Goal: Transaction & Acquisition: Purchase product/service

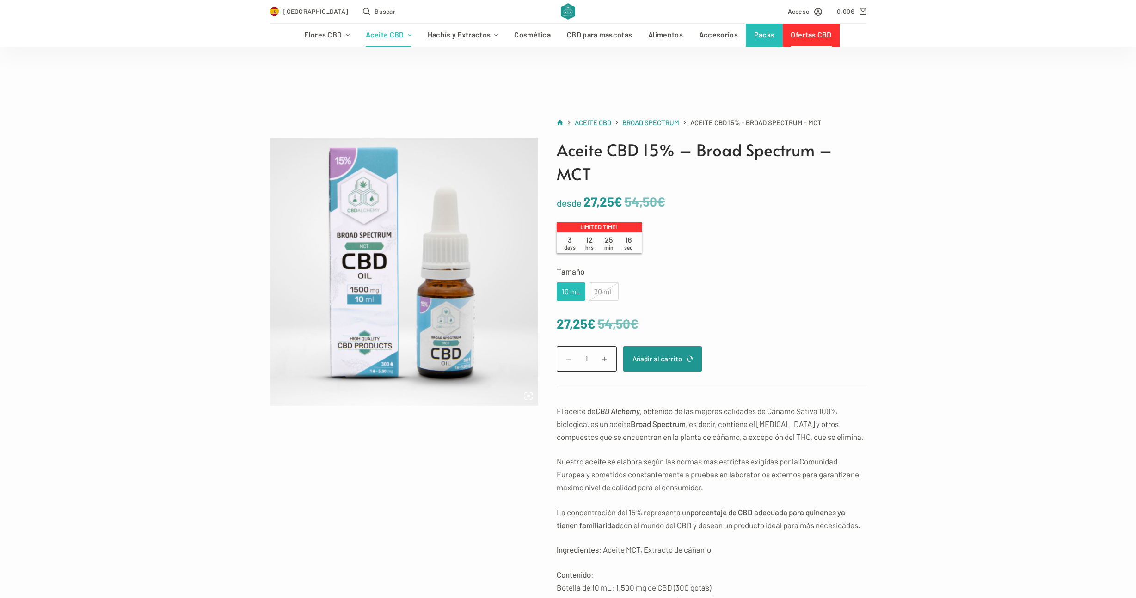
scroll to position [112, 0]
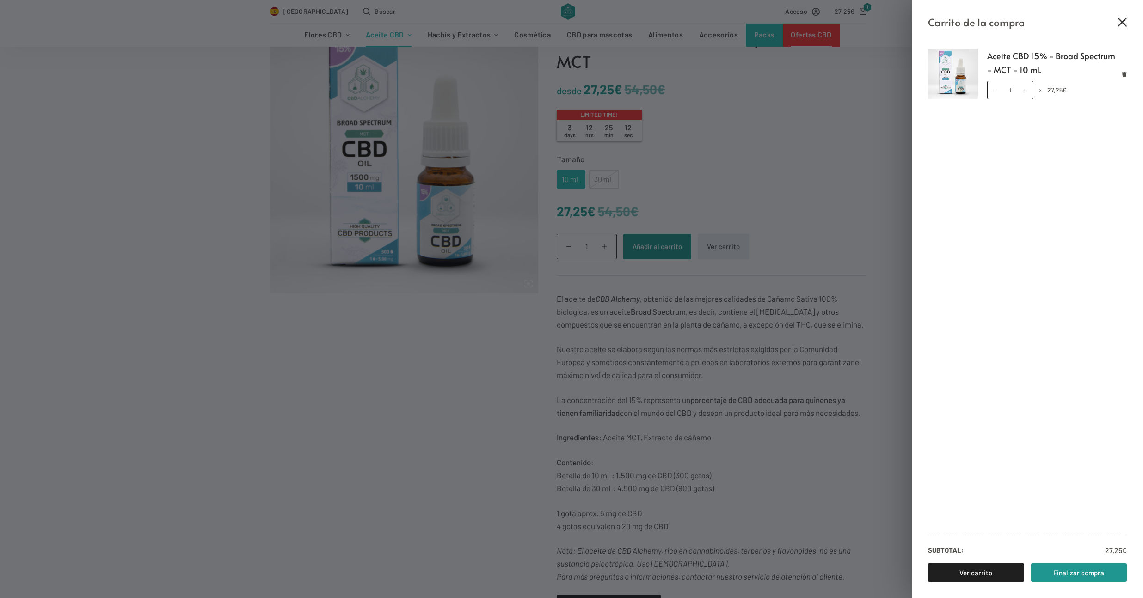
click at [1120, 23] on icon "Cerrar el cajón del carrito" at bounding box center [1121, 22] width 9 height 9
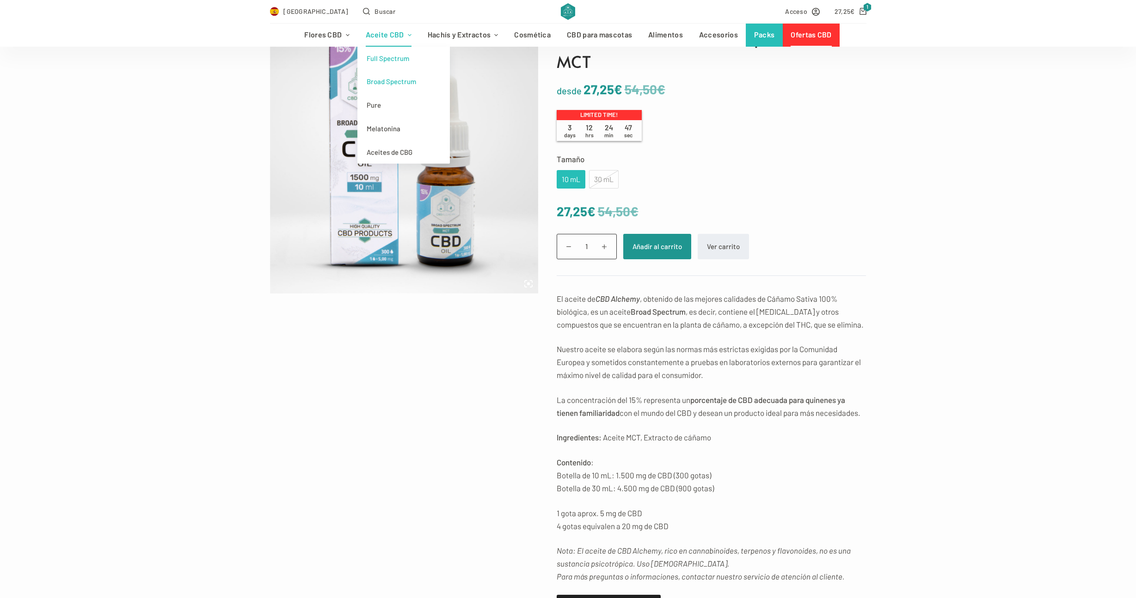
click at [390, 65] on link "Full Spectrum" at bounding box center [403, 59] width 92 height 24
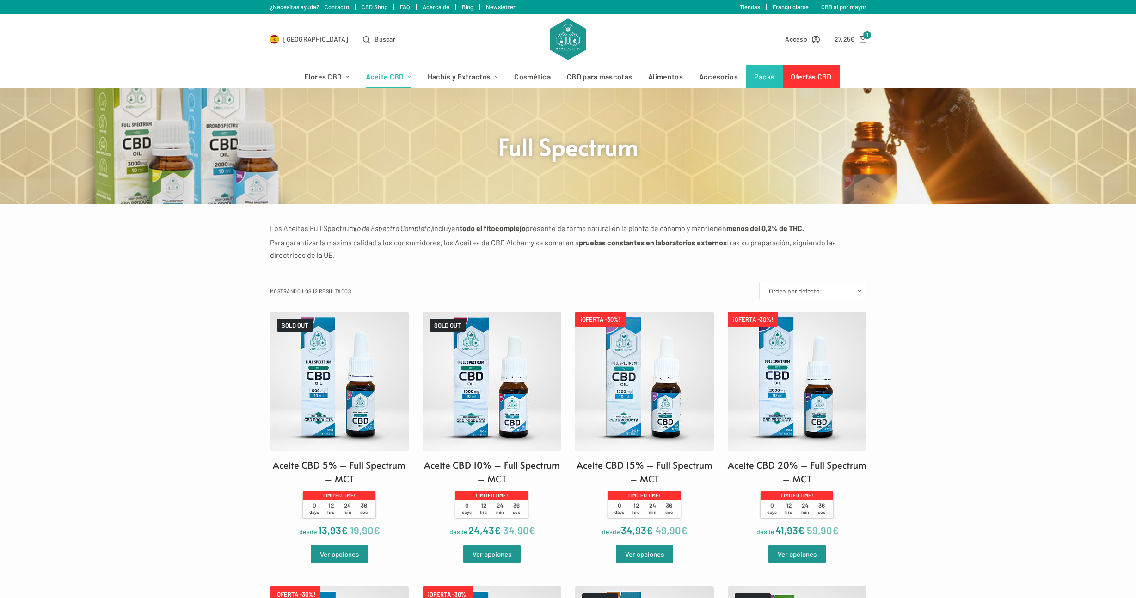
scroll to position [262, 0]
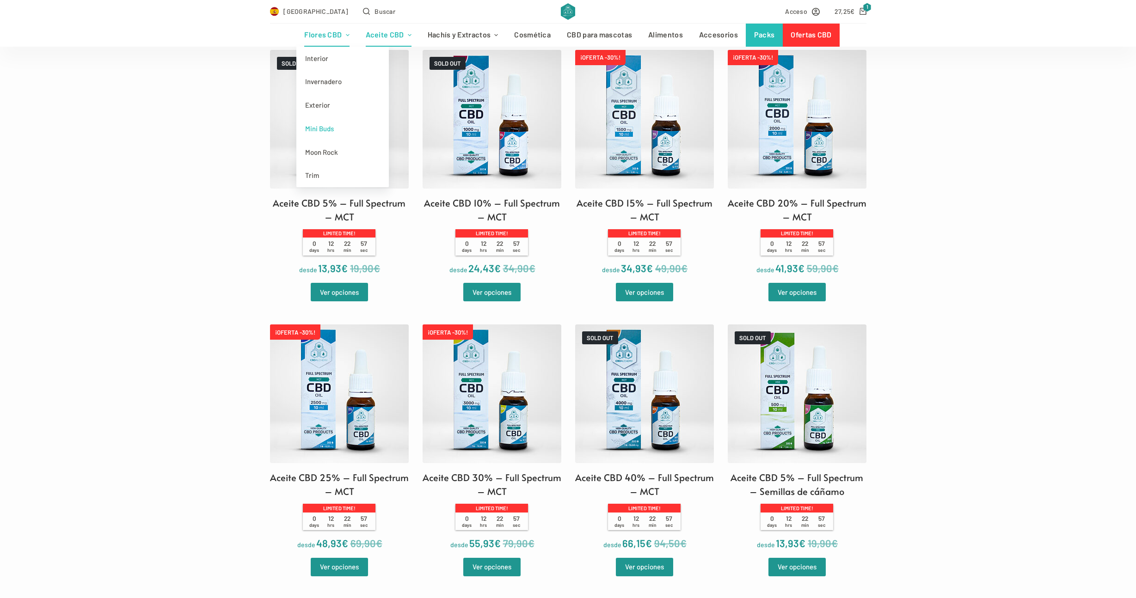
click at [329, 127] on link "Mini Buds" at bounding box center [342, 129] width 92 height 24
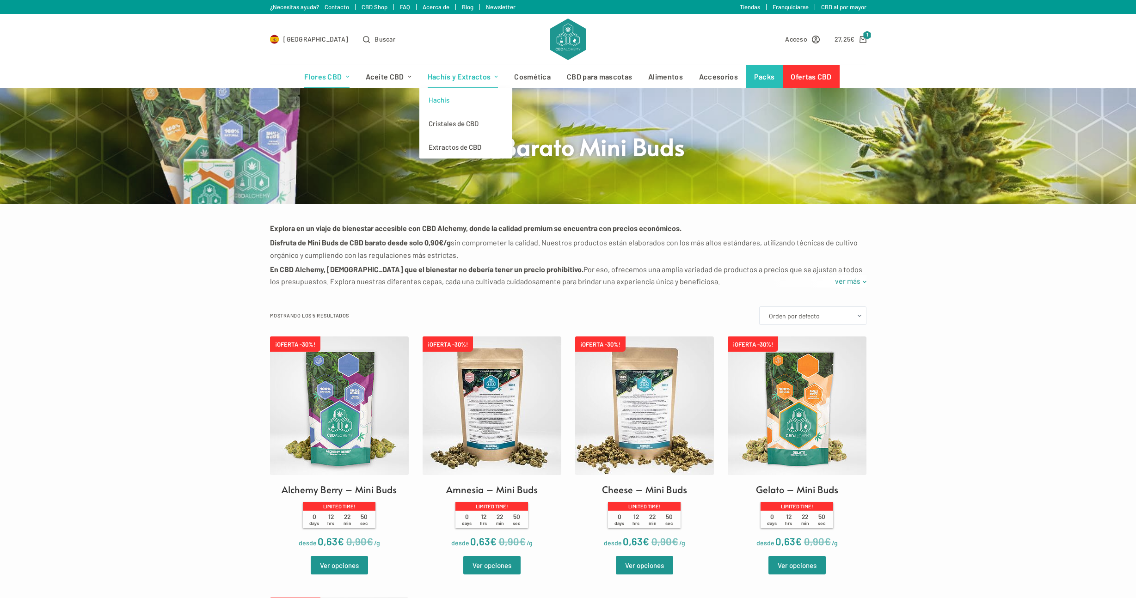
click at [435, 97] on link "Hachis" at bounding box center [465, 100] width 92 height 24
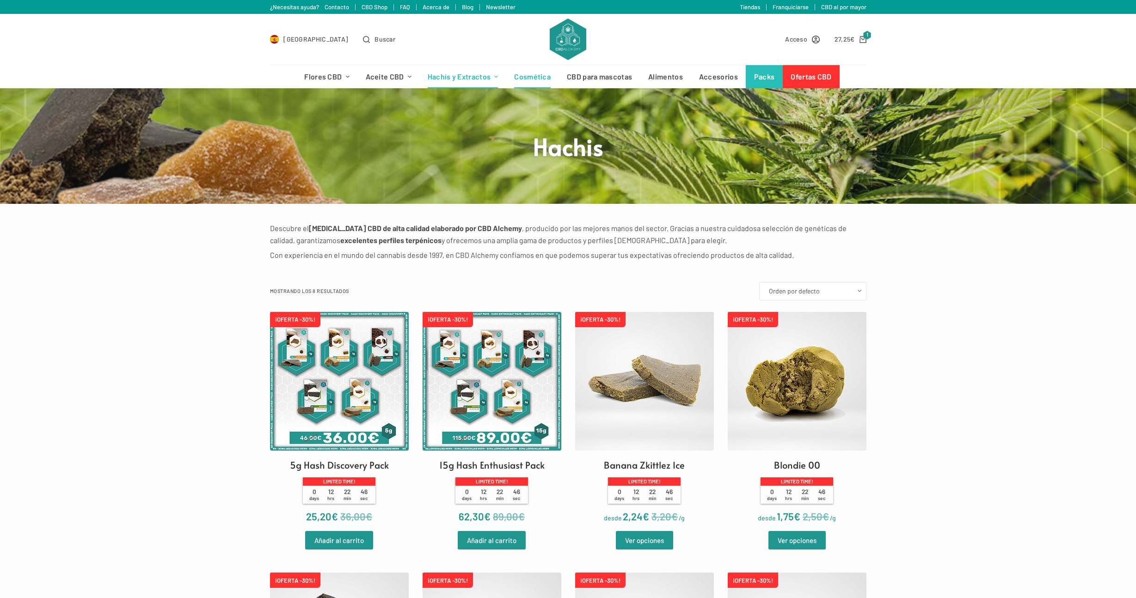
click at [521, 73] on link "Cosmética" at bounding box center [532, 76] width 53 height 23
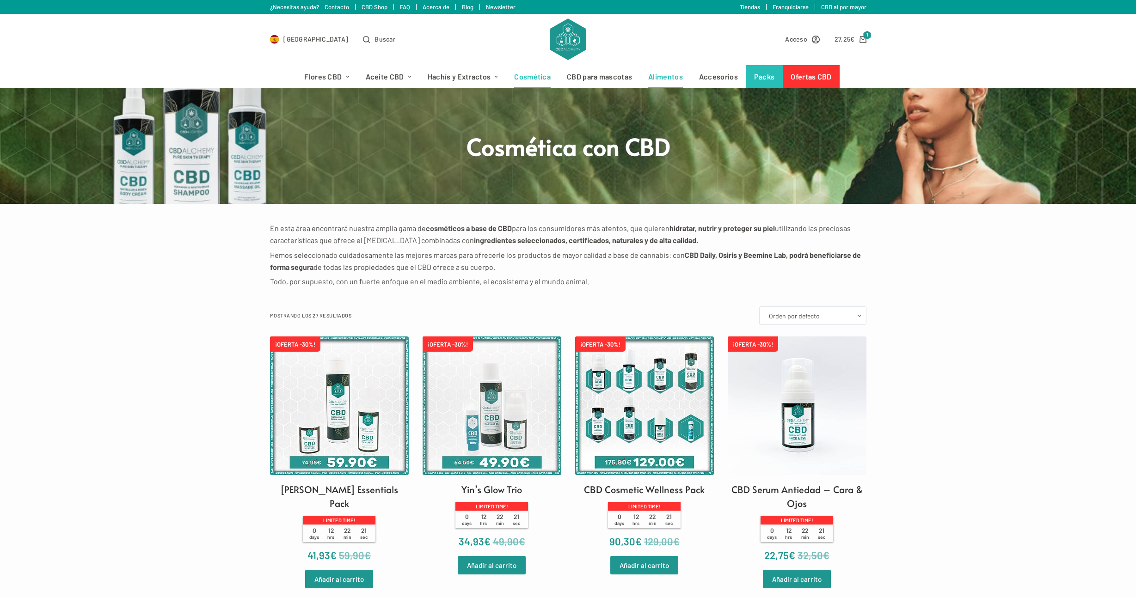
click at [678, 75] on link "Alimentos" at bounding box center [665, 76] width 51 height 23
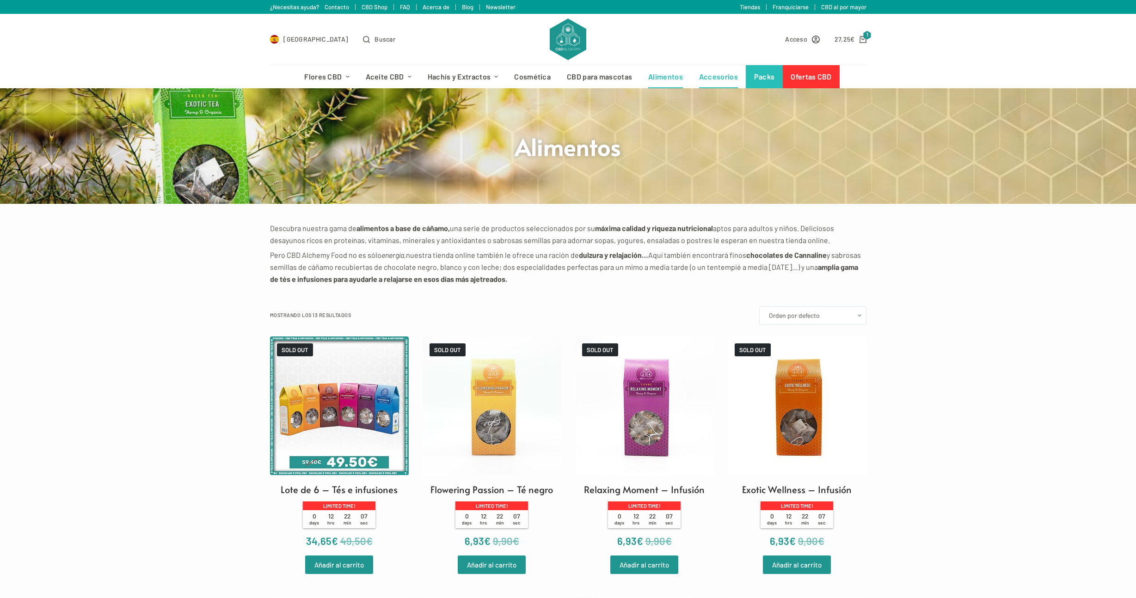
click at [712, 77] on link "Accesorios" at bounding box center [717, 76] width 55 height 23
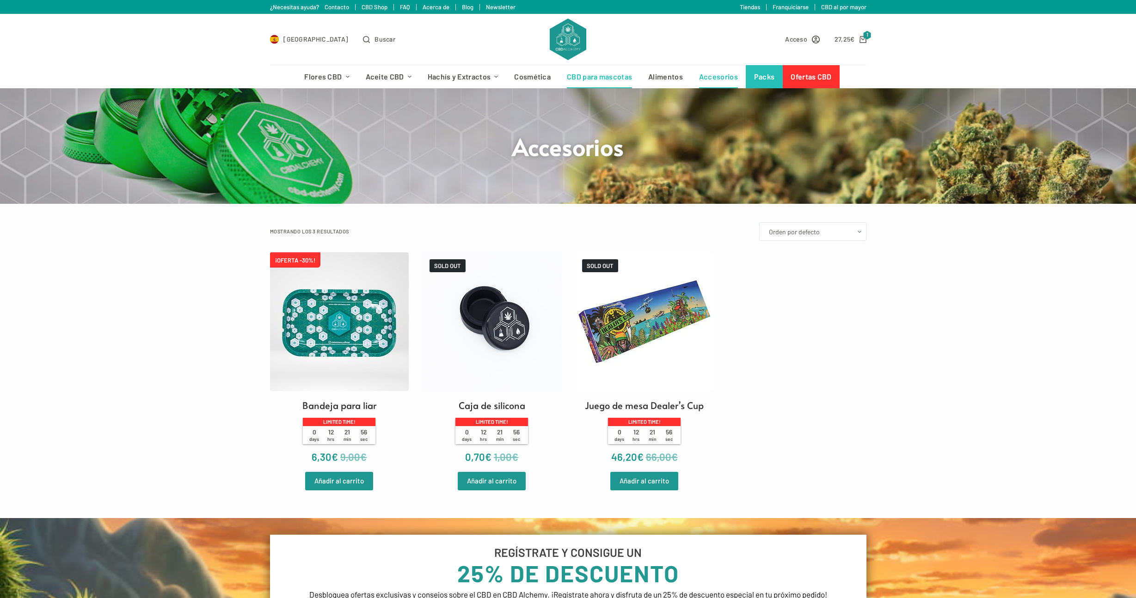
click at [574, 79] on link "CBD para mascotas" at bounding box center [599, 76] width 81 height 23
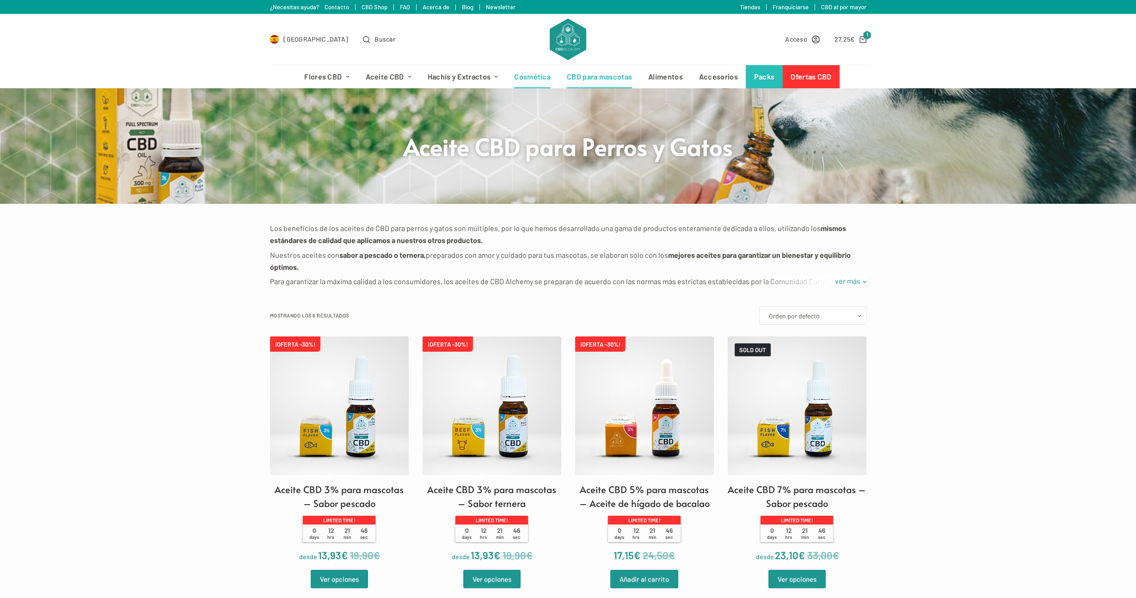
click at [532, 78] on link "Cosmética" at bounding box center [532, 76] width 53 height 23
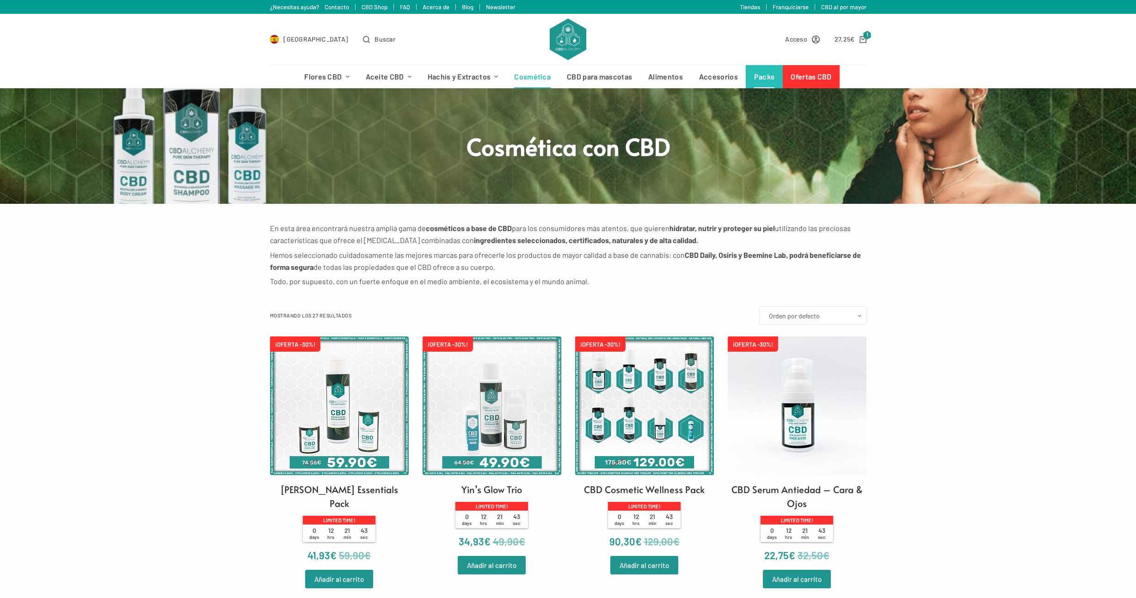
click at [762, 74] on link "Packs" at bounding box center [763, 76] width 37 height 23
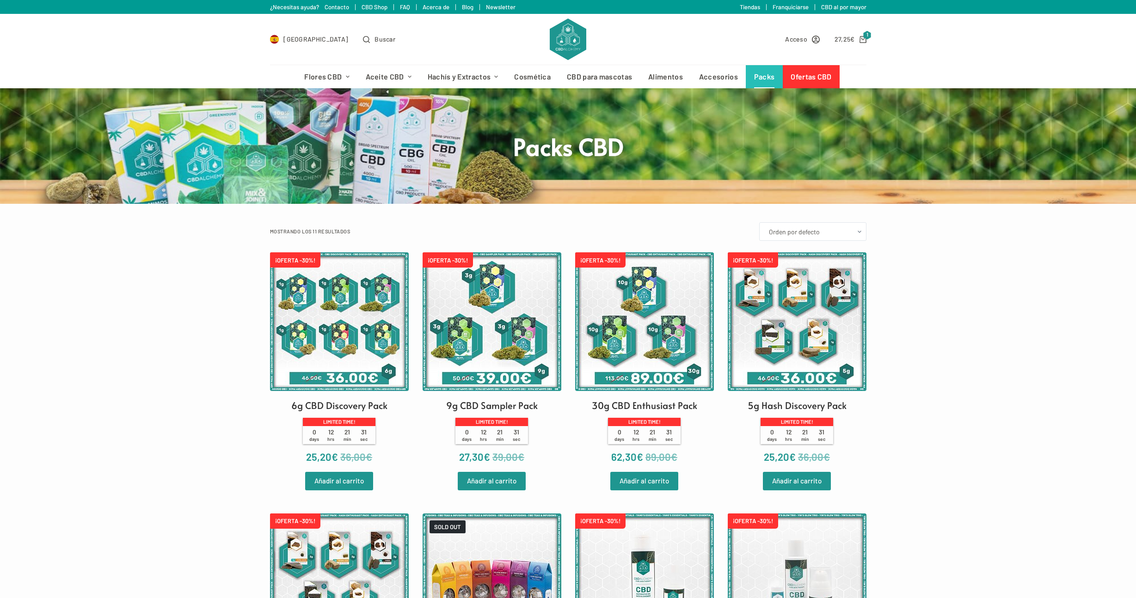
scroll to position [3, 0]
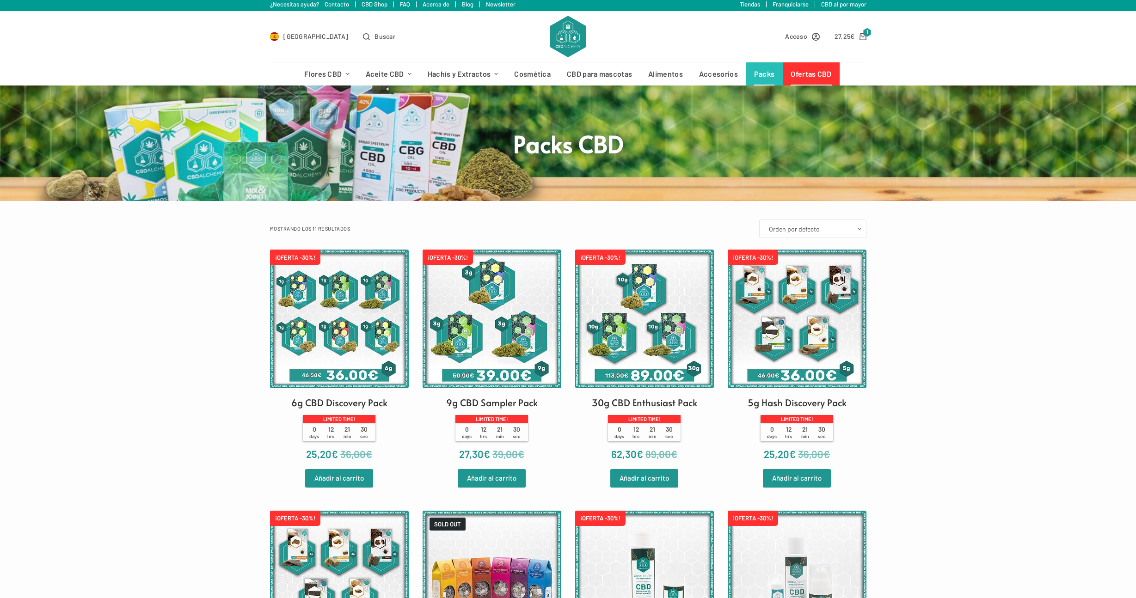
click at [806, 68] on link "Ofertas CBD" at bounding box center [810, 73] width 57 height 23
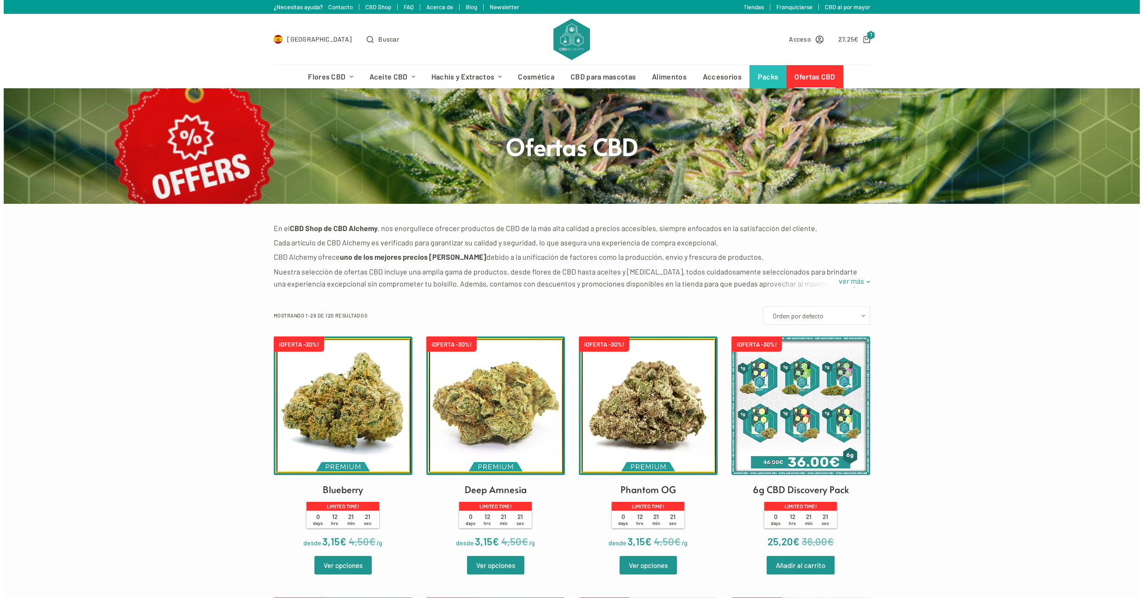
scroll to position [3, 0]
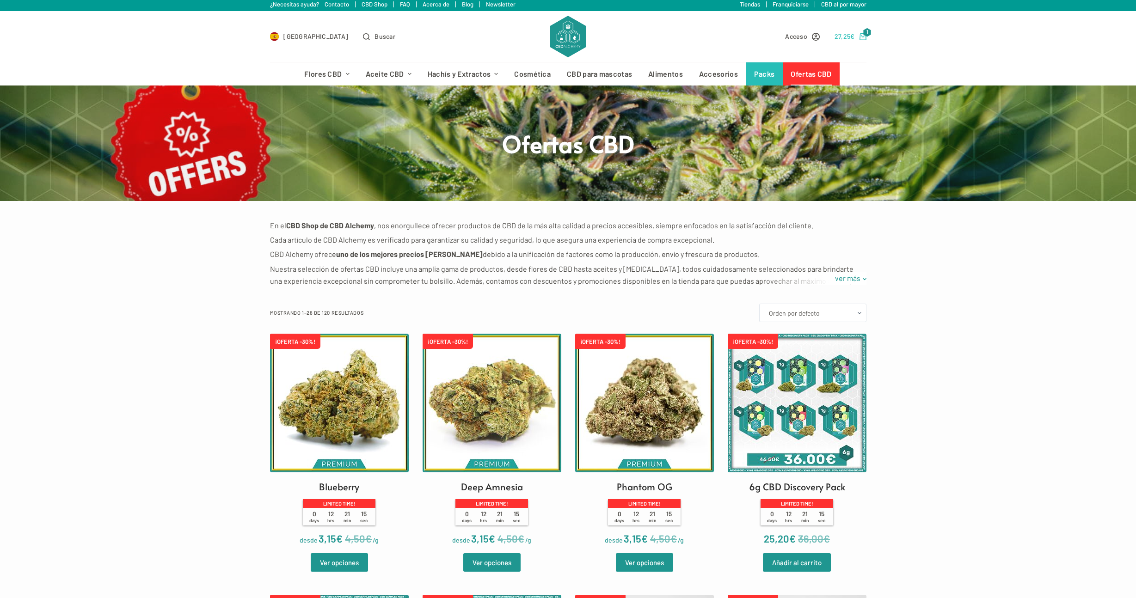
click at [847, 38] on bdi "27,25 €" at bounding box center [844, 36] width 20 height 8
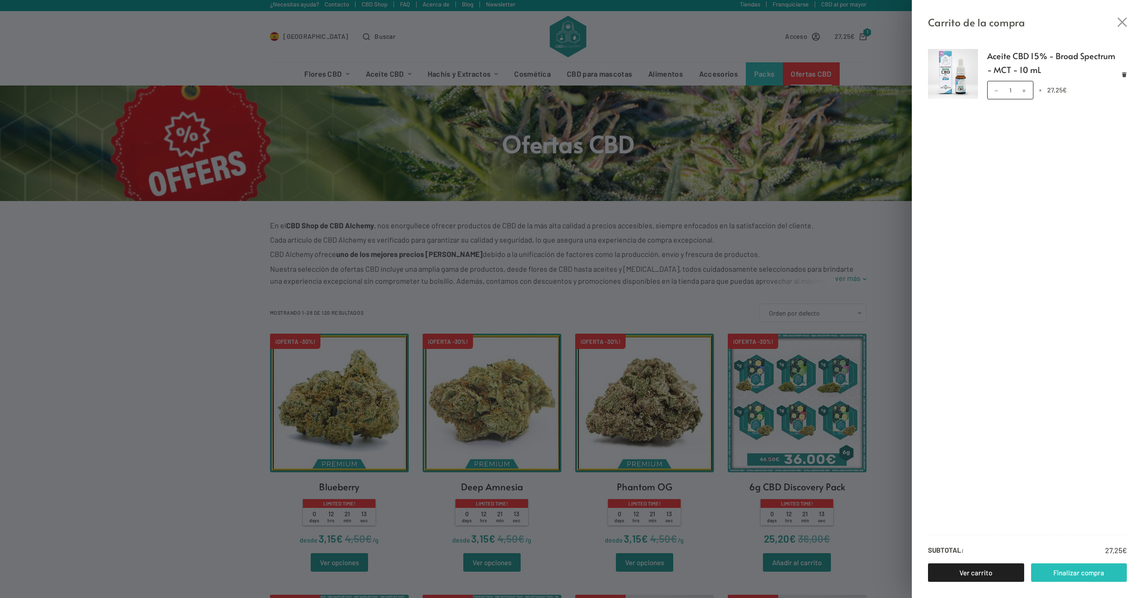
click at [1073, 568] on link "Finalizar compra" at bounding box center [1079, 572] width 96 height 18
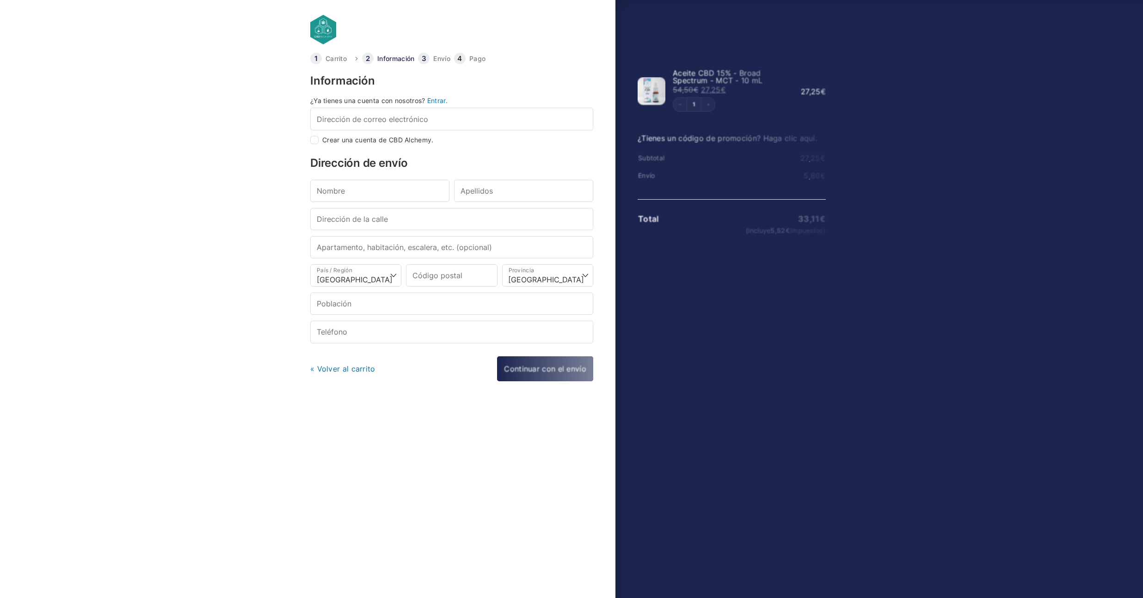
select select "B"
click at [458, 121] on input "Dirección de correo electrónico *" at bounding box center [451, 119] width 283 height 22
type input "0107sofia@gmail.com"
type input "Yanxin"
type input "Tang"
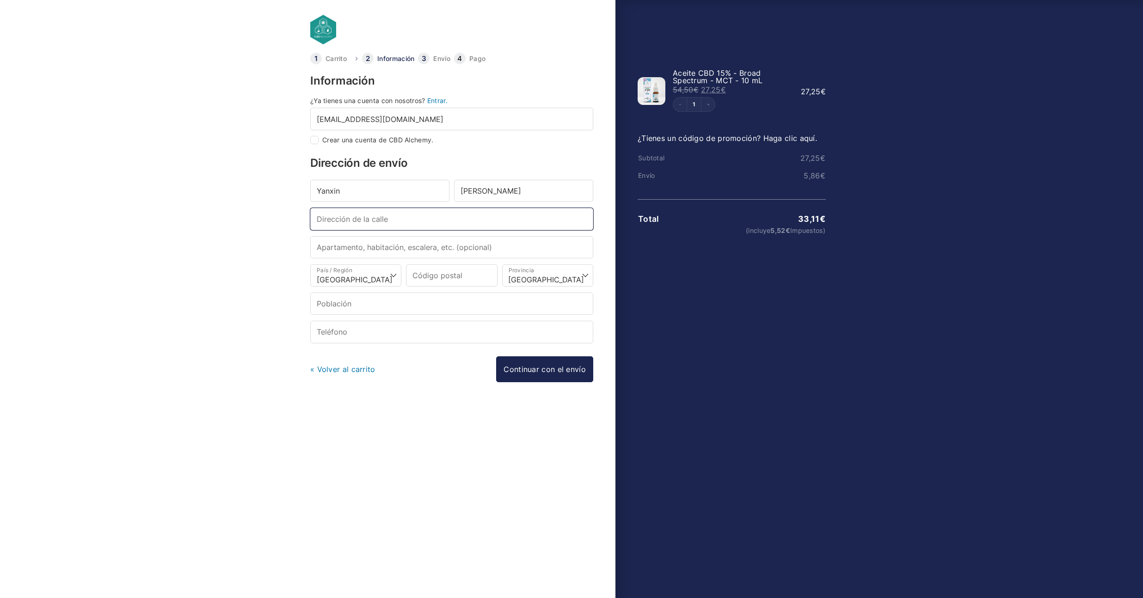
type input "Carrer Llobregat 16"
type input "1o1a (En el ascensor, presiona "2")"
type input "08904"
type input "L'Hospitalet de Llobregat"
type input "[PHONE_NUMBER]"
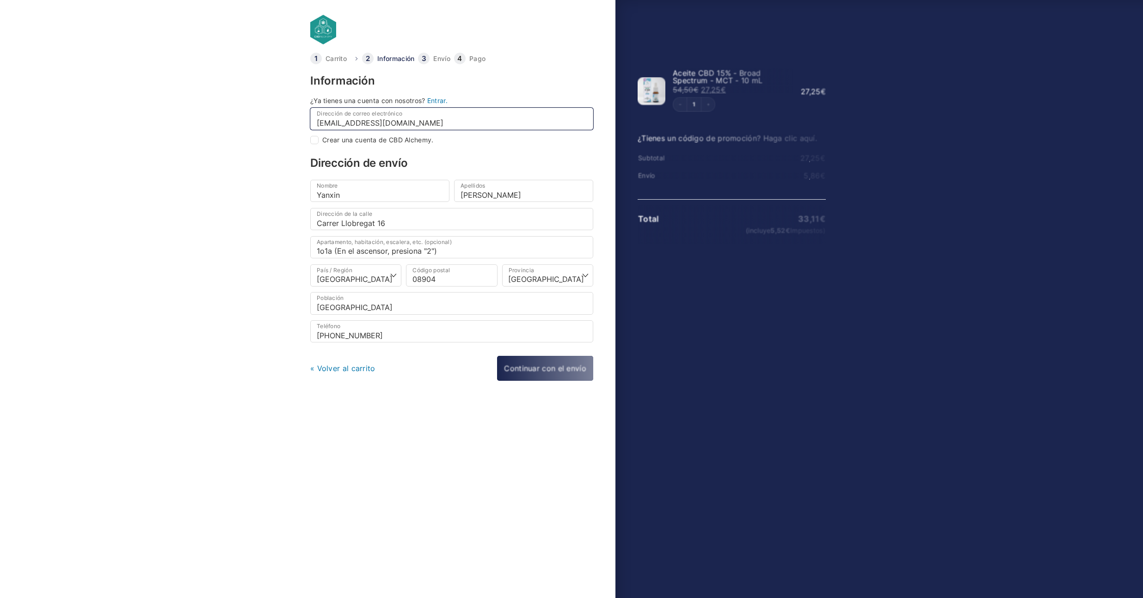
select select
type input "L Hospitalet De Llobregat"
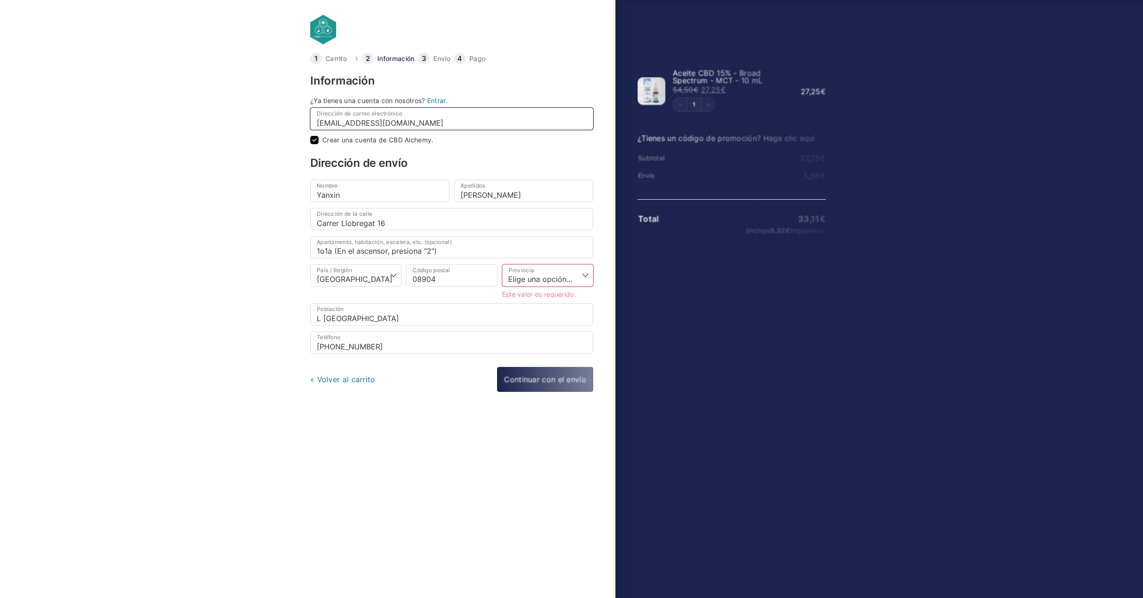
checkbox input "true"
click at [395, 225] on input "Carrer Llobregat 16" at bounding box center [451, 219] width 283 height 22
type input "[STREET_ADDRESS], 5-3"
click at [434, 242] on input "1o1a (En el ascensor, presiona "2")" at bounding box center [451, 247] width 283 height 22
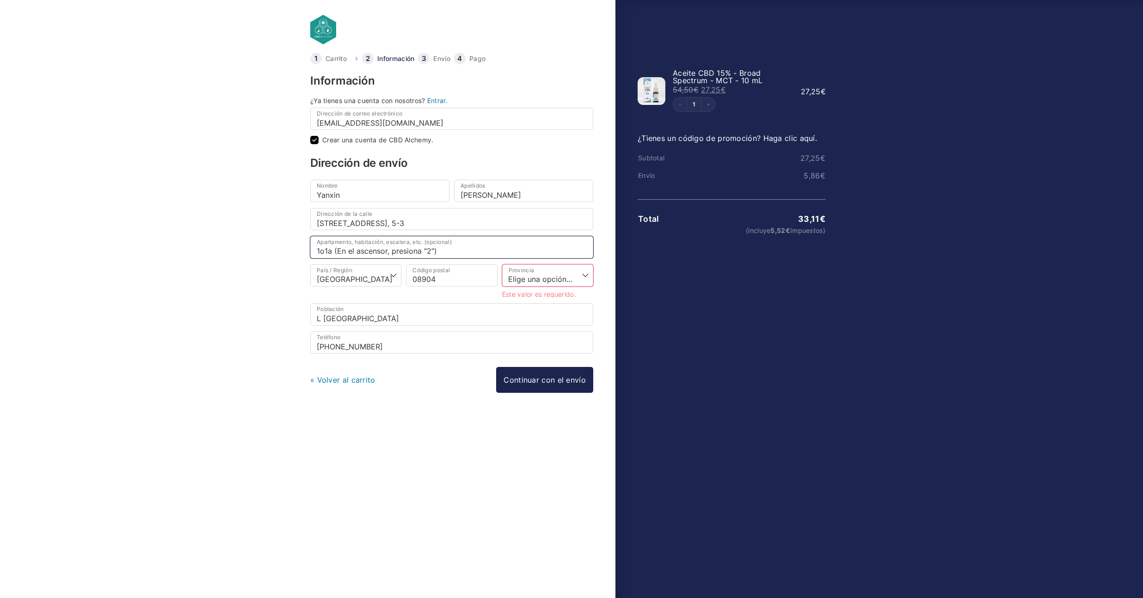
click at [434, 242] on input "1o1a (En el ascensor, presiona "2")" at bounding box center [451, 247] width 283 height 22
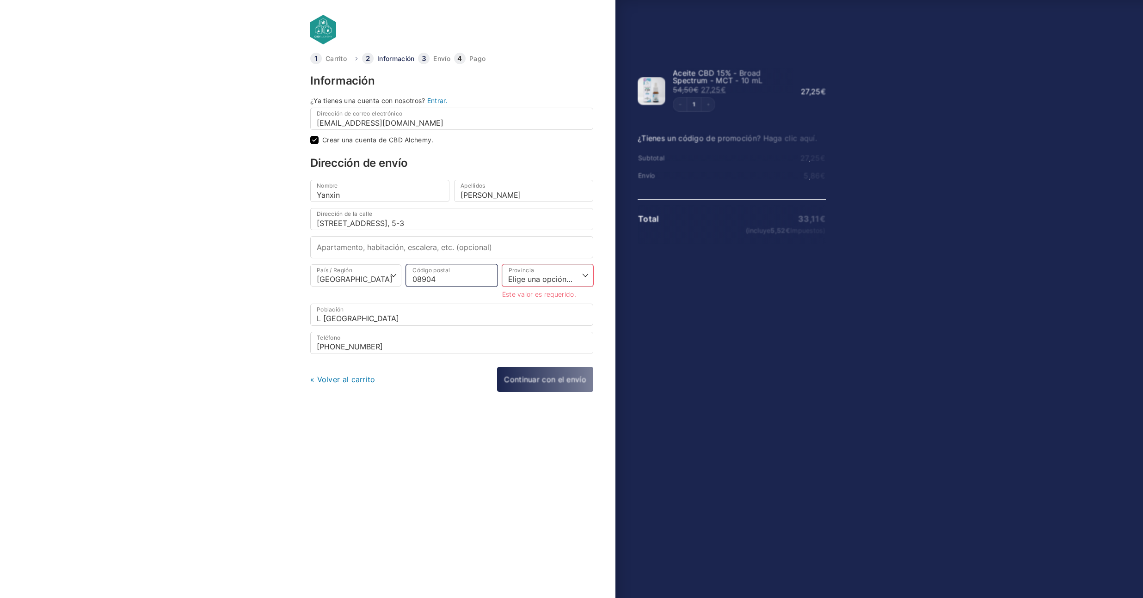
click at [457, 275] on input "08904" at bounding box center [451, 275] width 91 height 22
type input "08029"
select select
type input "[GEOGRAPHIC_DATA]"
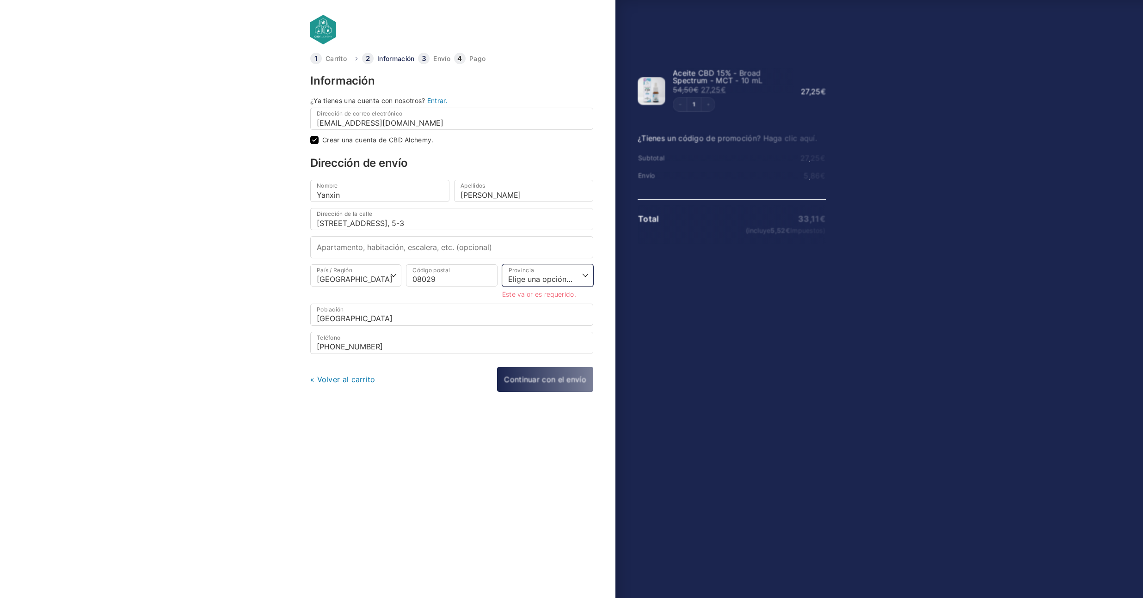
click at [531, 275] on select "Elige una opción… La Coruña Álava Albacete Alicante Almería Asturias Ávila Bada…" at bounding box center [547, 275] width 91 height 22
select select "B"
click at [502, 264] on select "Elige una opción… La Coruña Álava Albacete Alicante Almería Asturias Ávila Bada…" at bounding box center [547, 275] width 91 height 22
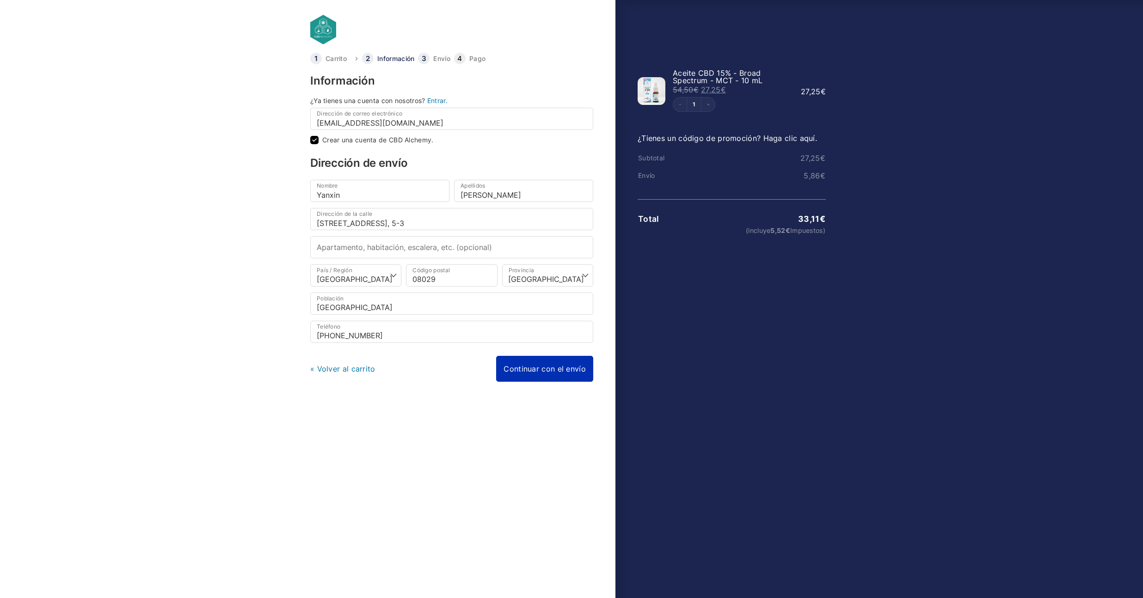
click at [536, 371] on link "Continuar con el envío" at bounding box center [544, 369] width 97 height 26
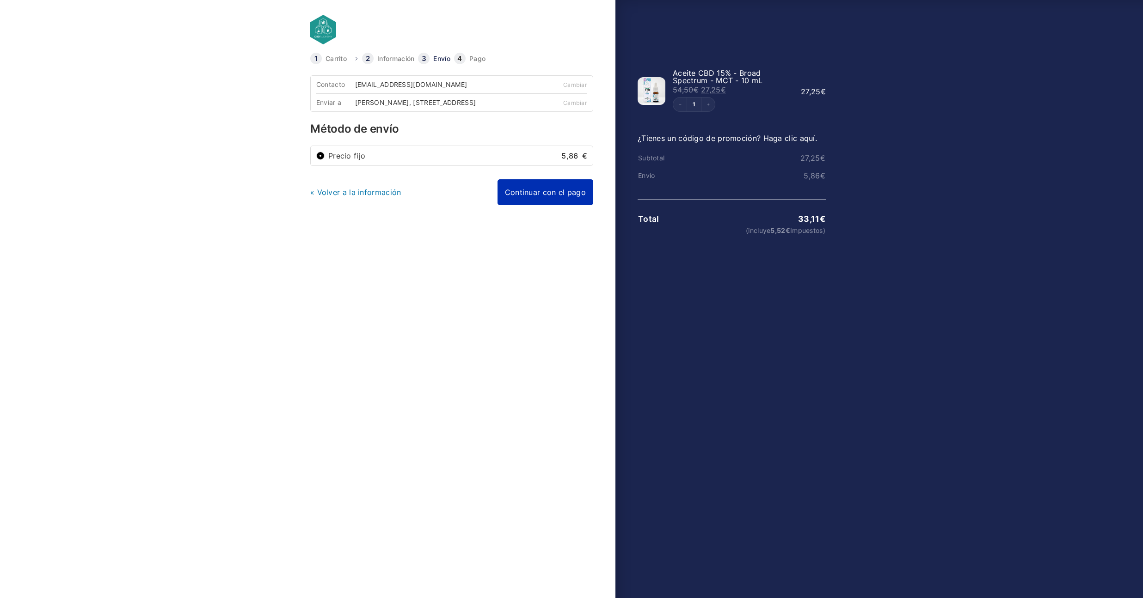
click at [560, 205] on link "Continuar con el pago" at bounding box center [545, 192] width 96 height 26
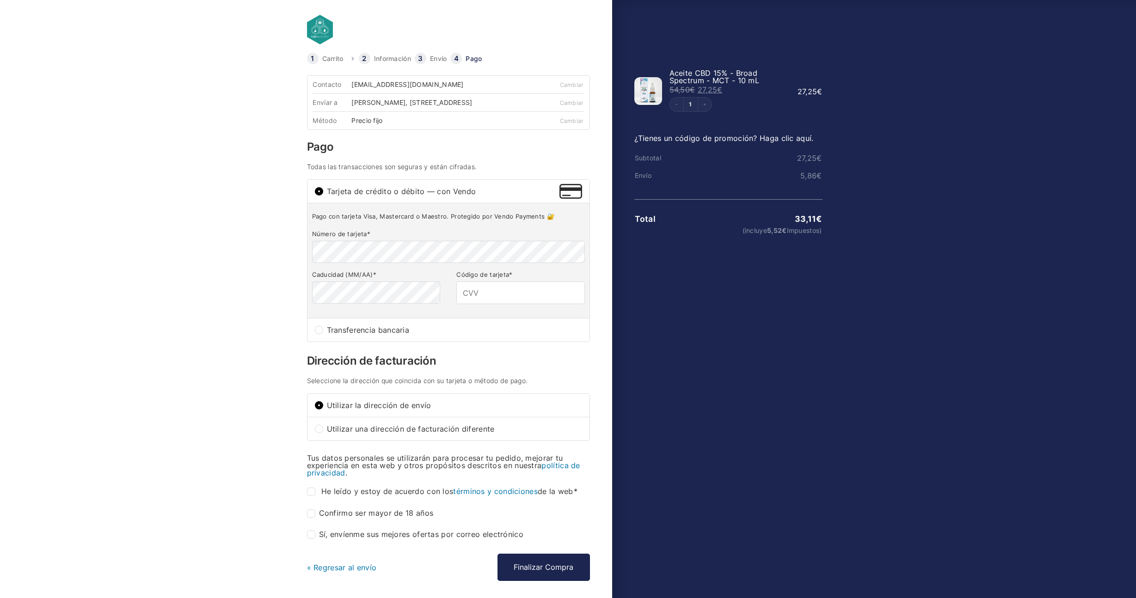
click at [752, 162] on td "27,25 €" at bounding box center [759, 158] width 125 height 8
click at [336, 54] on li "Carrito" at bounding box center [333, 59] width 52 height 12
click at [336, 56] on link "Carrito" at bounding box center [332, 58] width 21 height 6
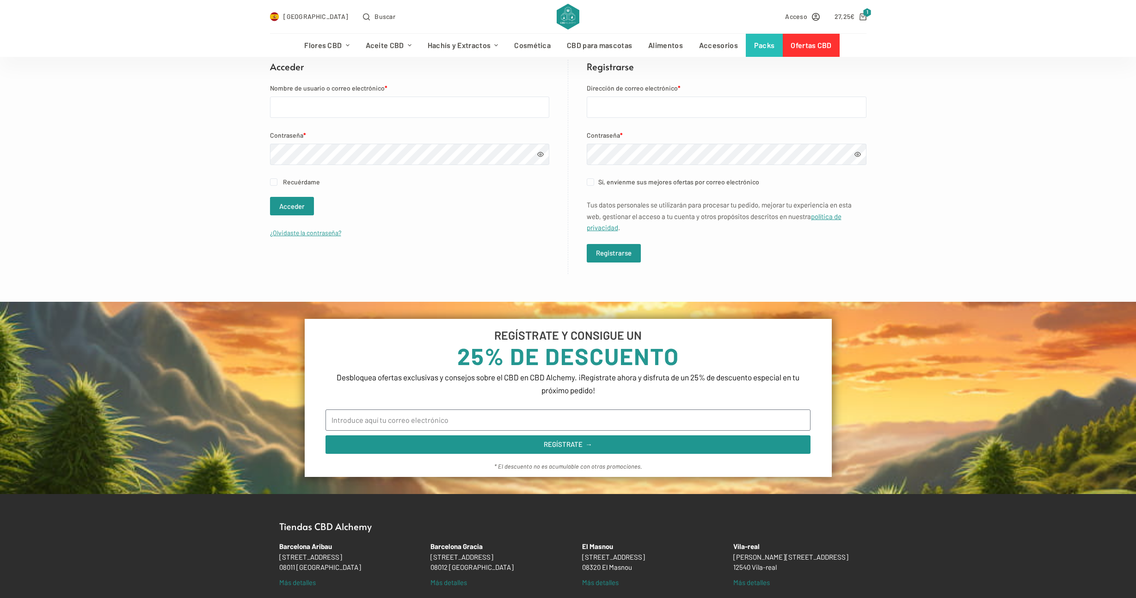
scroll to position [31, 0]
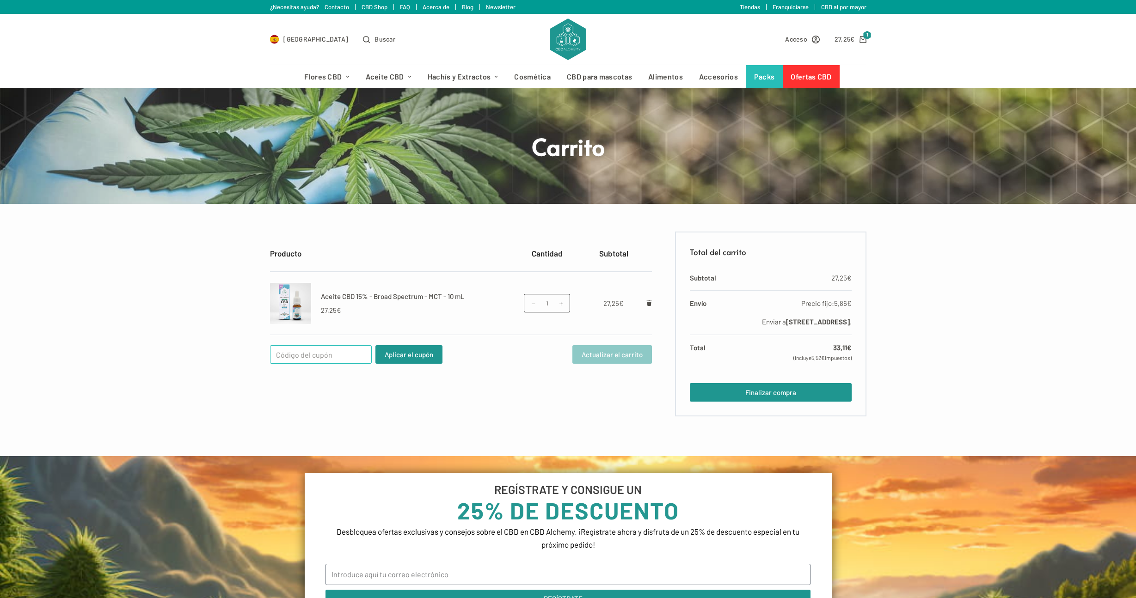
click at [278, 351] on input "Cupón:" at bounding box center [321, 354] width 102 height 18
paste input "WELCOME25"
type input "WELCOME25"
click at [388, 352] on button "Aplicar el cupón" at bounding box center [408, 354] width 67 height 18
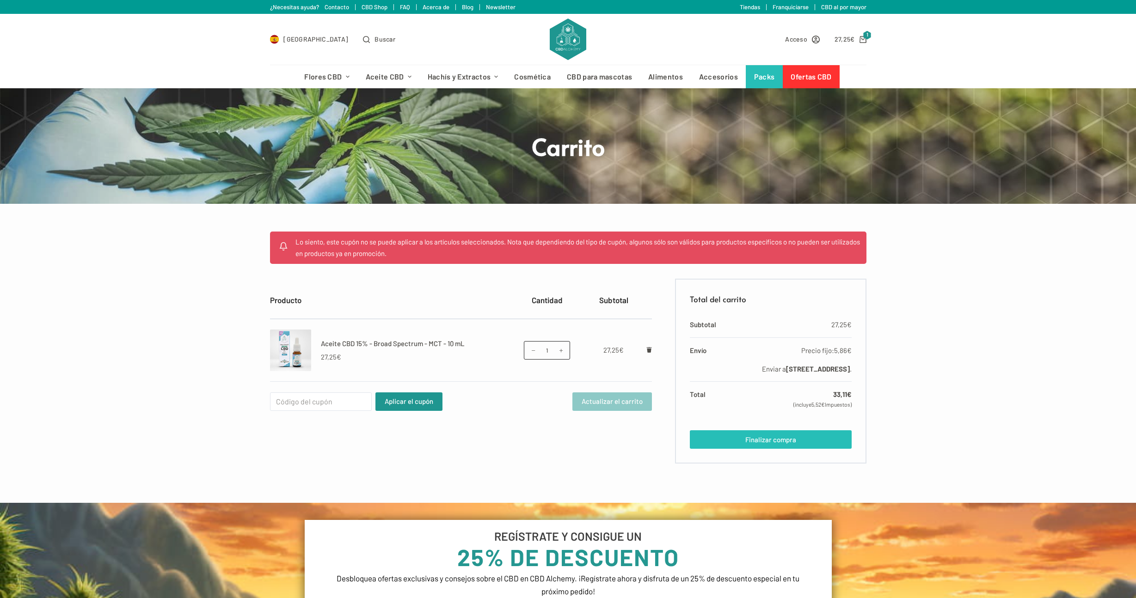
click at [709, 449] on link "Finalizar compra" at bounding box center [770, 439] width 161 height 18
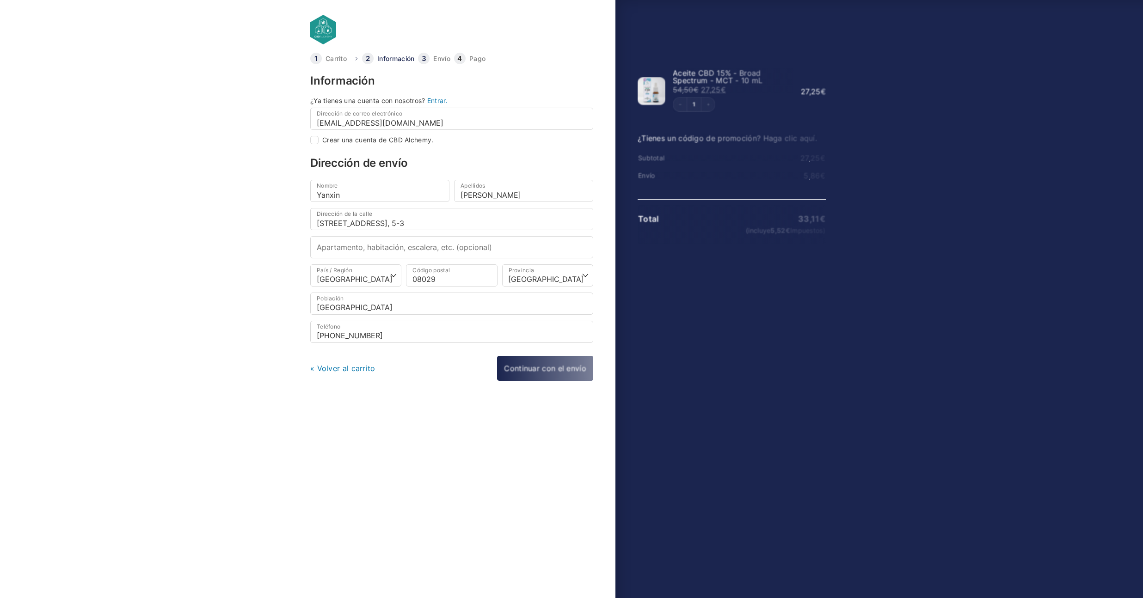
select select "B"
checkbox input "true"
click at [561, 370] on link "Continuar con el envío" at bounding box center [544, 369] width 97 height 26
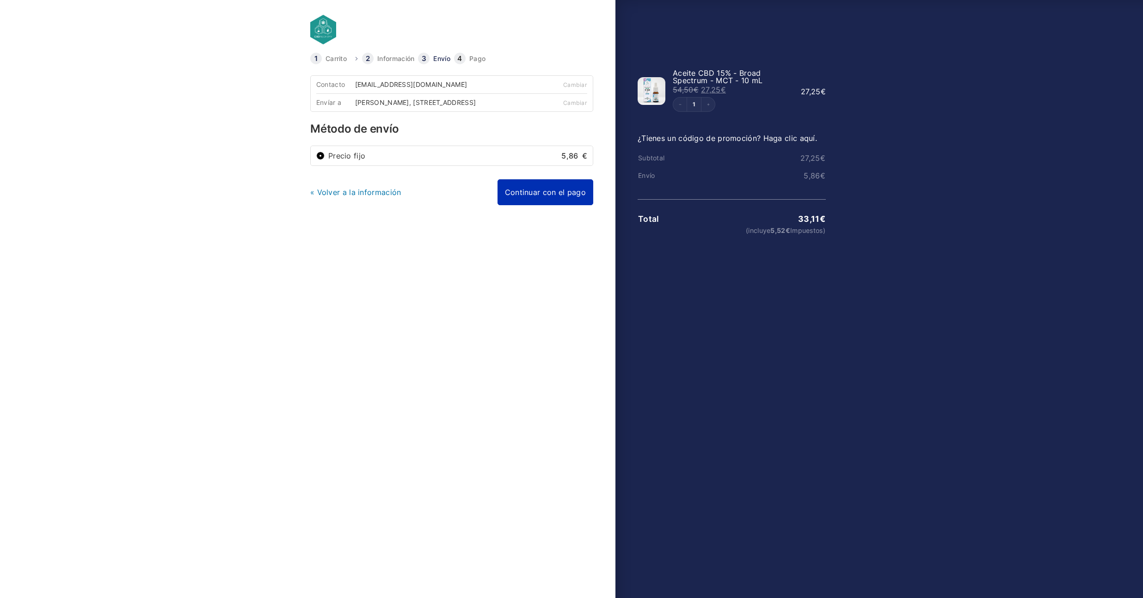
click at [544, 205] on link "Continuar con el pago" at bounding box center [545, 192] width 96 height 26
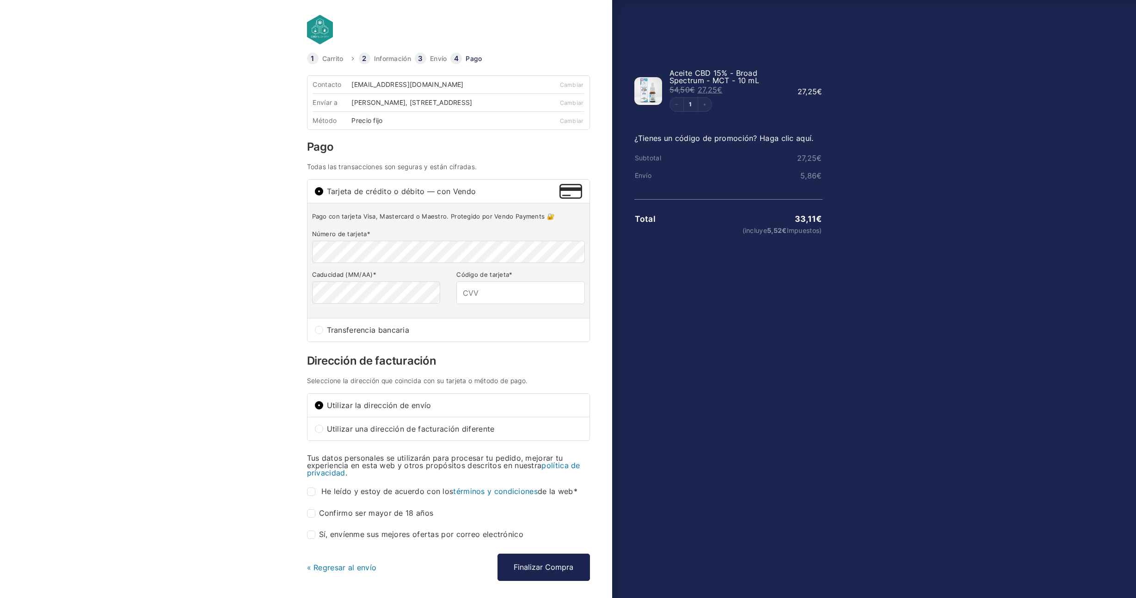
type input "901"
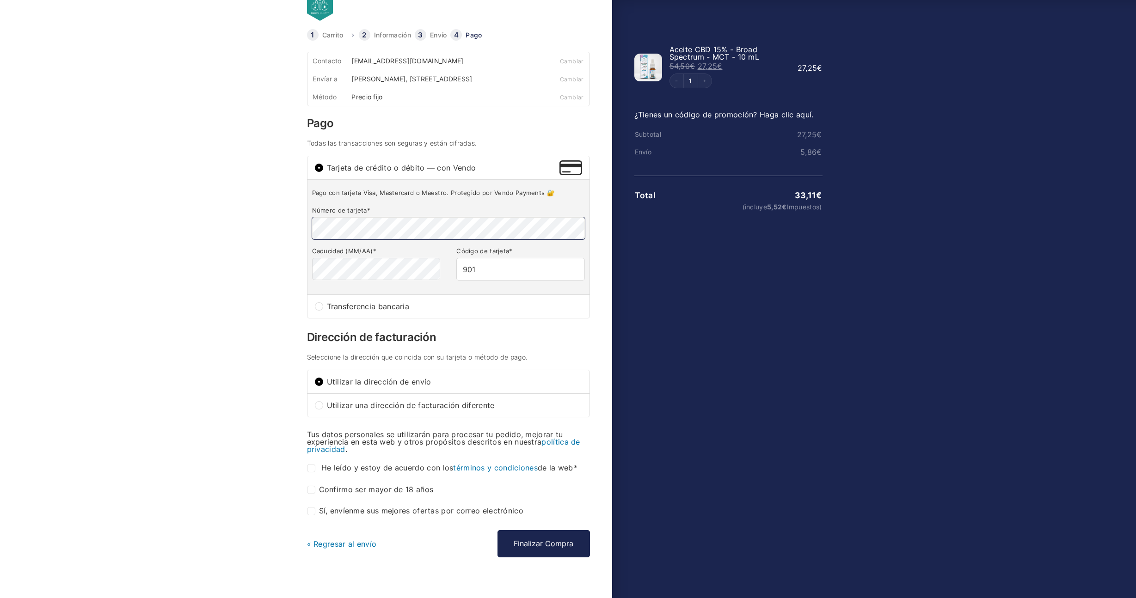
scroll to position [43, 0]
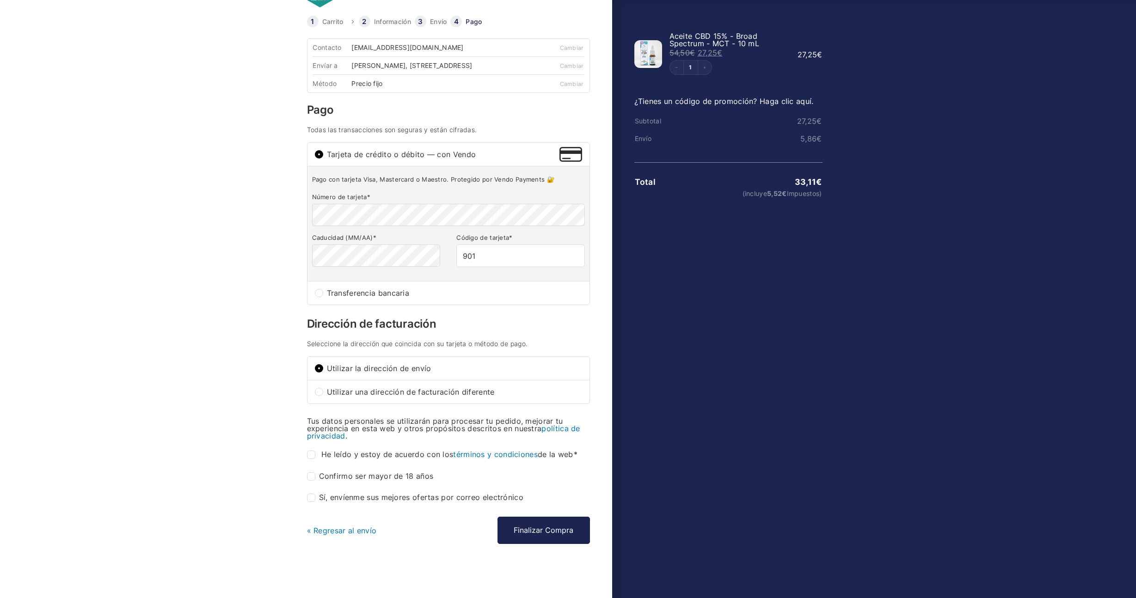
click at [312, 457] on input "He leído y estoy de acuerdo con los términos y condiciones de la web *" at bounding box center [311, 455] width 8 height 8
checkbox input "true"
click at [314, 477] on input "Confirmo ser mayor de 18 años *" at bounding box center [311, 476] width 8 height 8
checkbox input "true"
click at [549, 531] on button "Finalizar Compra" at bounding box center [543, 530] width 92 height 27
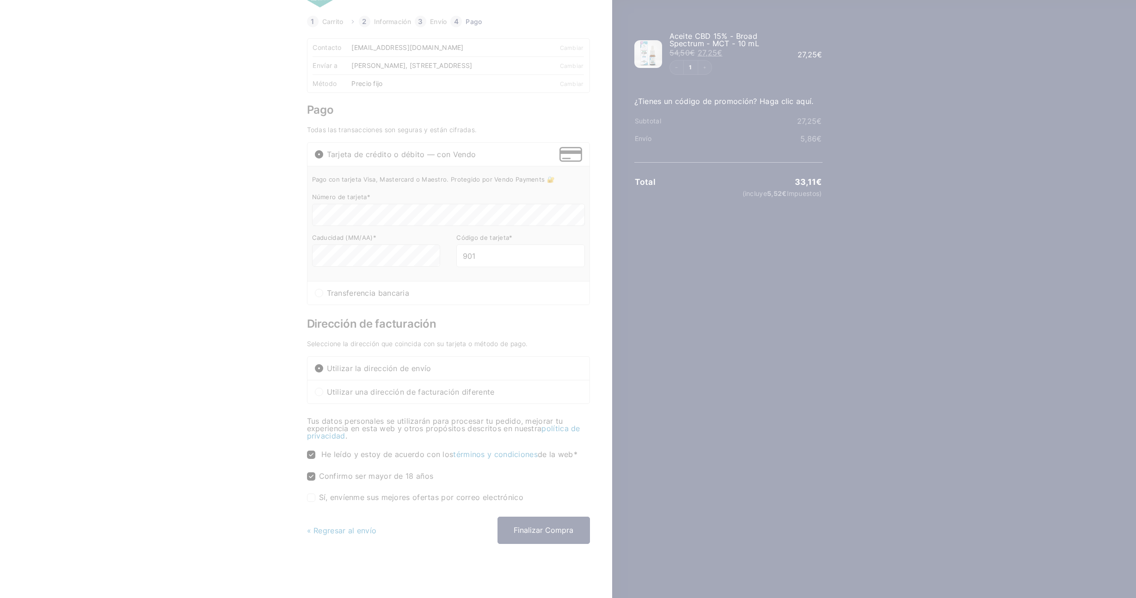
scroll to position [0, 0]
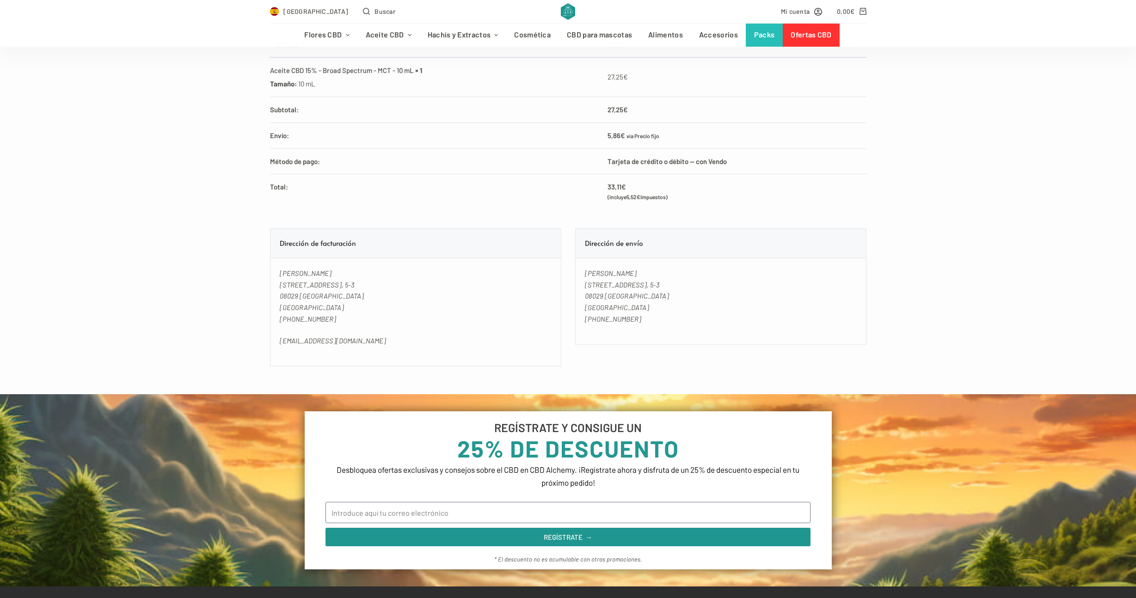
scroll to position [435, 0]
